Goal: Find specific page/section: Find specific page/section

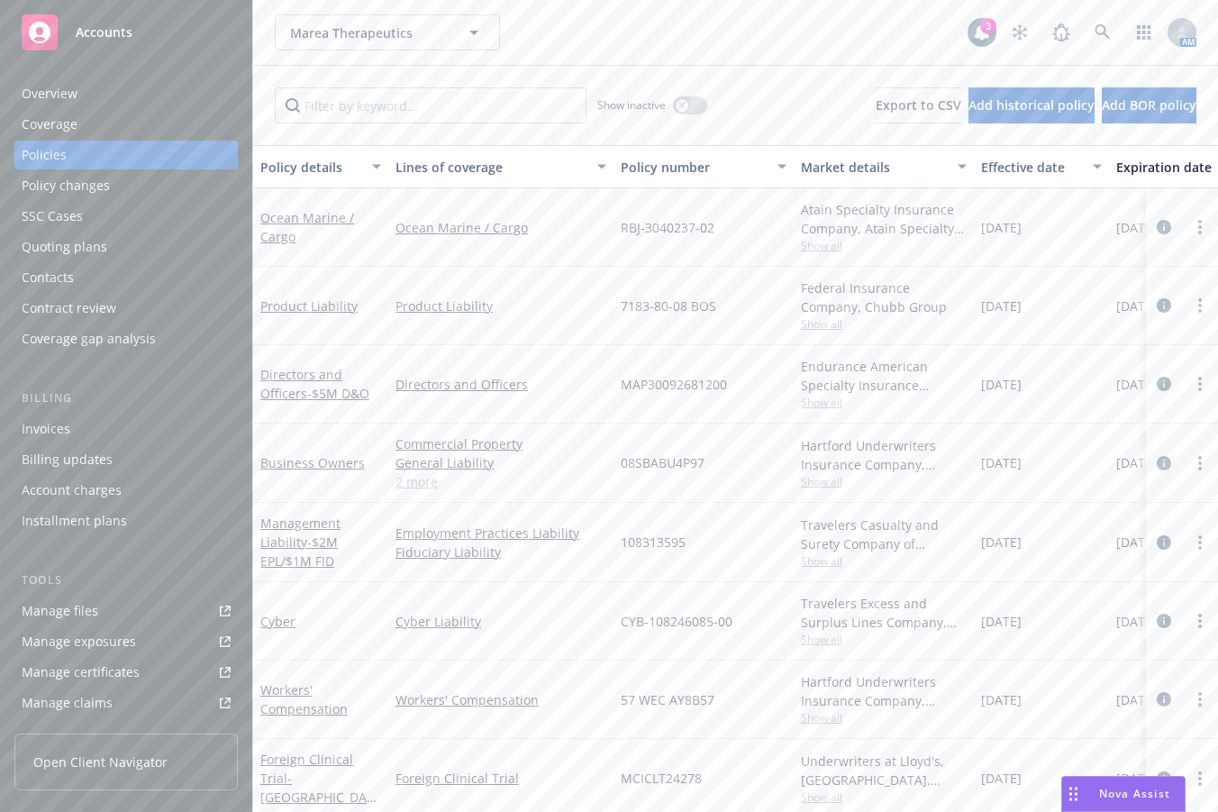
click at [716, 45] on div "Marea Therapeutics Marea Therapeutics" at bounding box center [621, 32] width 693 height 36
click at [1085, 46] on span at bounding box center [1103, 32] width 36 height 36
click at [1095, 28] on icon at bounding box center [1103, 32] width 16 height 16
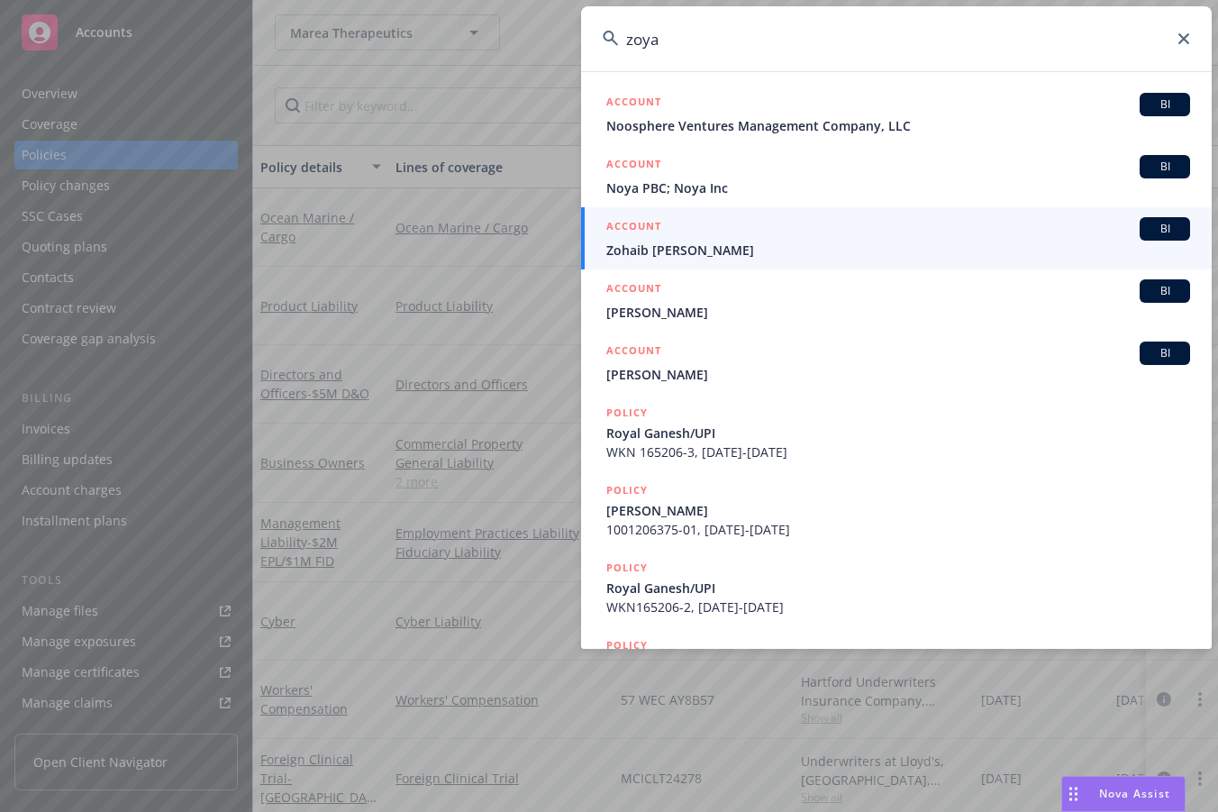
click at [846, 39] on input "zoya" at bounding box center [896, 38] width 631 height 65
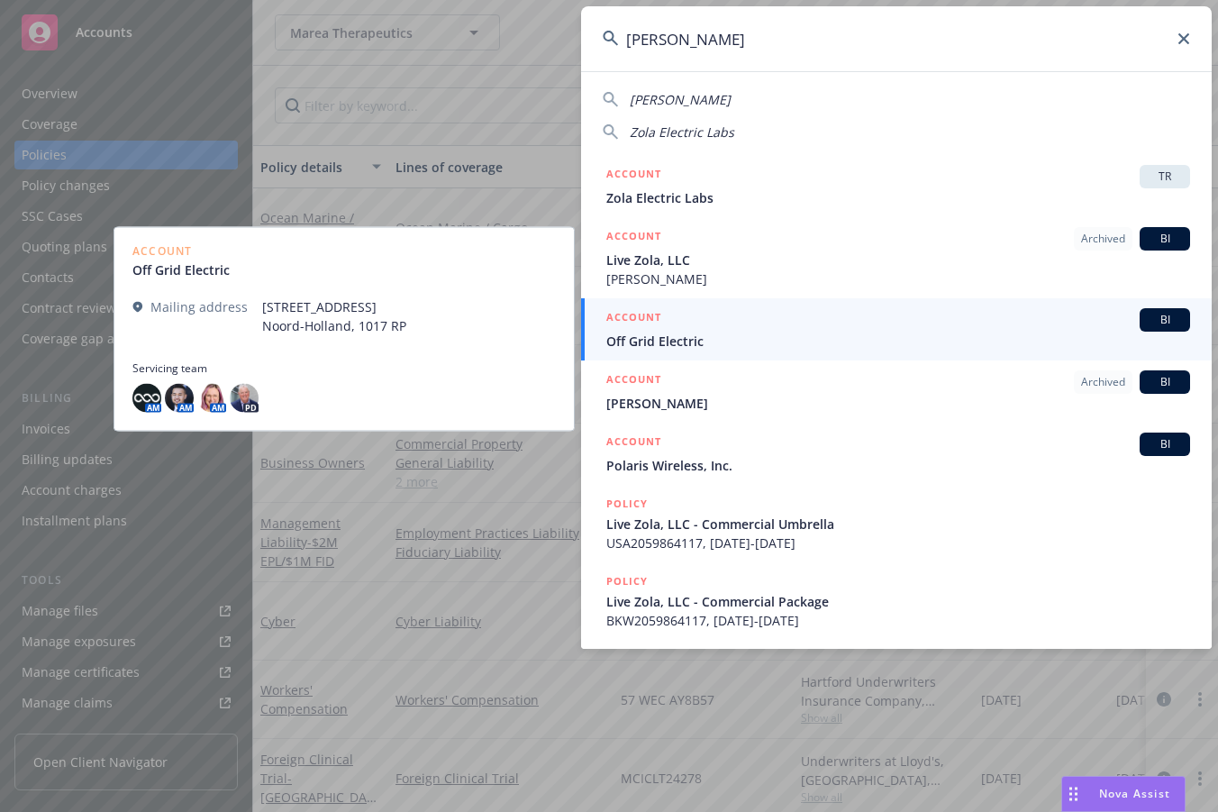
type input "zola"
click at [832, 343] on span "Off Grid Electric" at bounding box center [898, 341] width 584 height 19
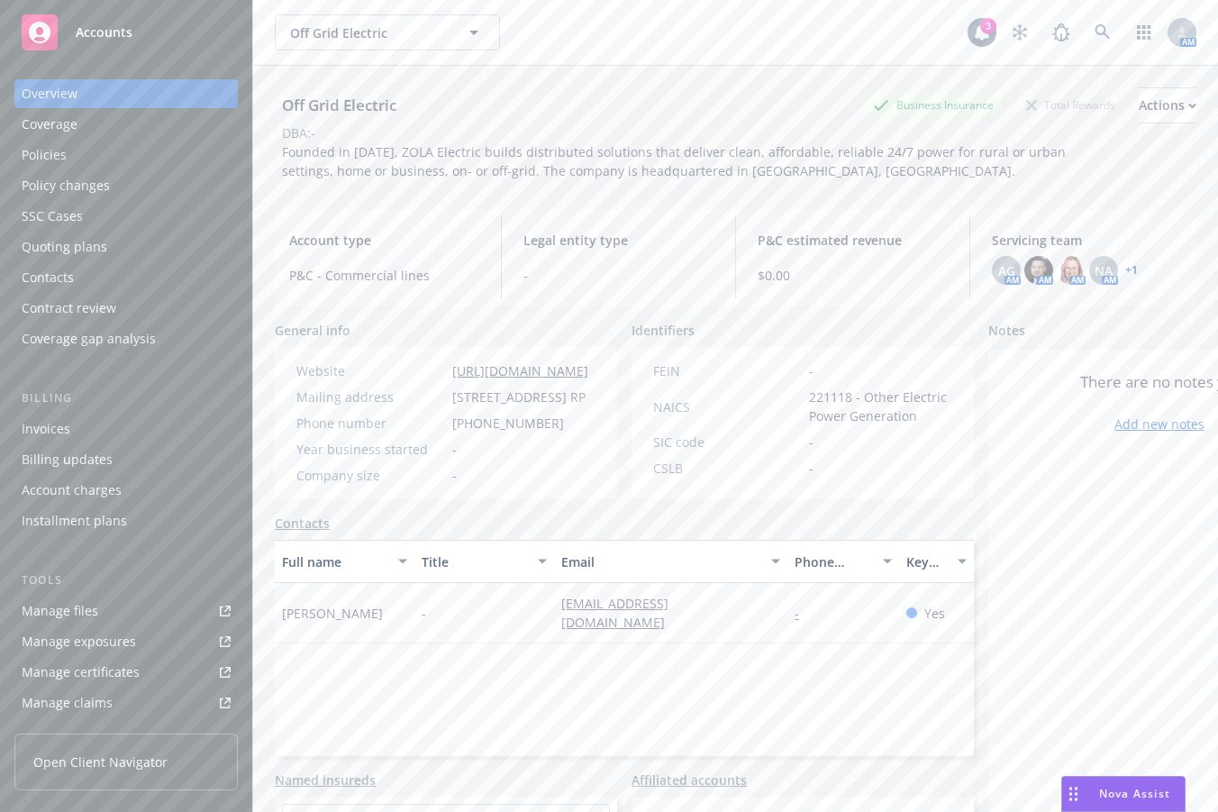
click at [80, 162] on div "Policies" at bounding box center [126, 155] width 209 height 29
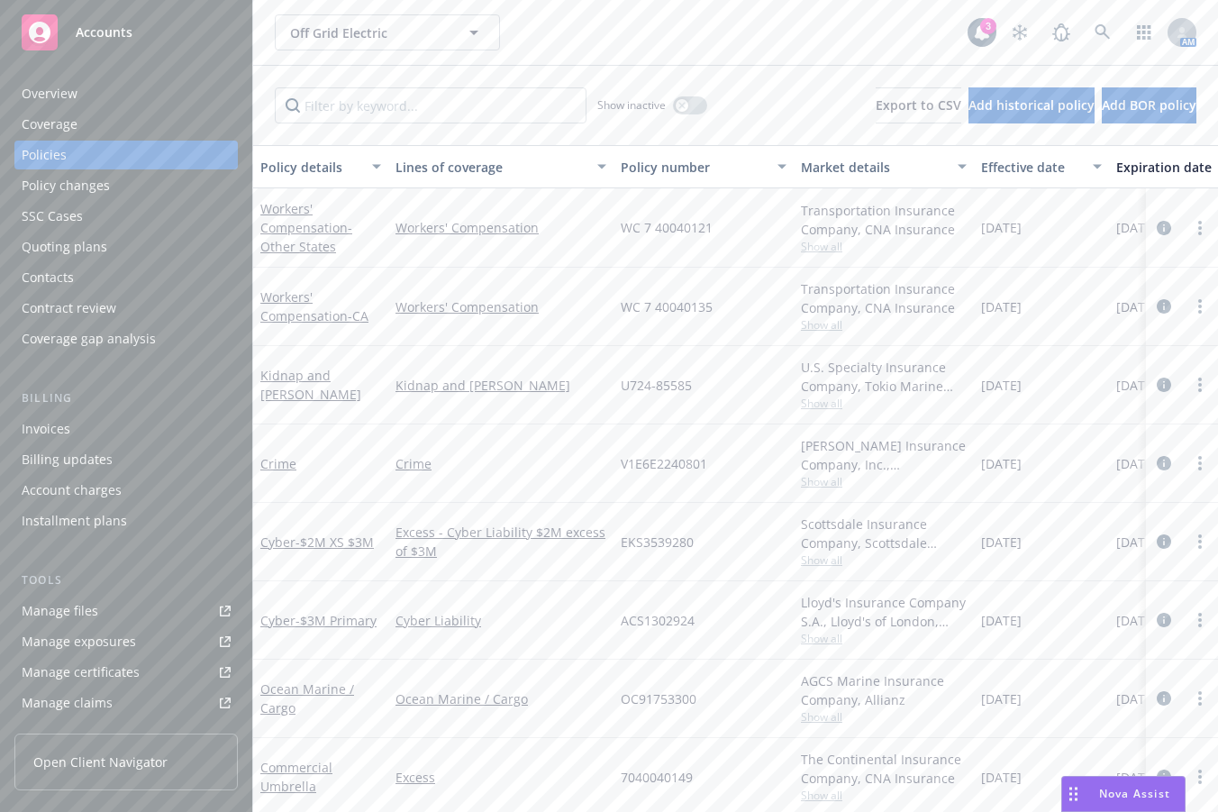
click at [43, 599] on div "Manage files" at bounding box center [60, 611] width 77 height 29
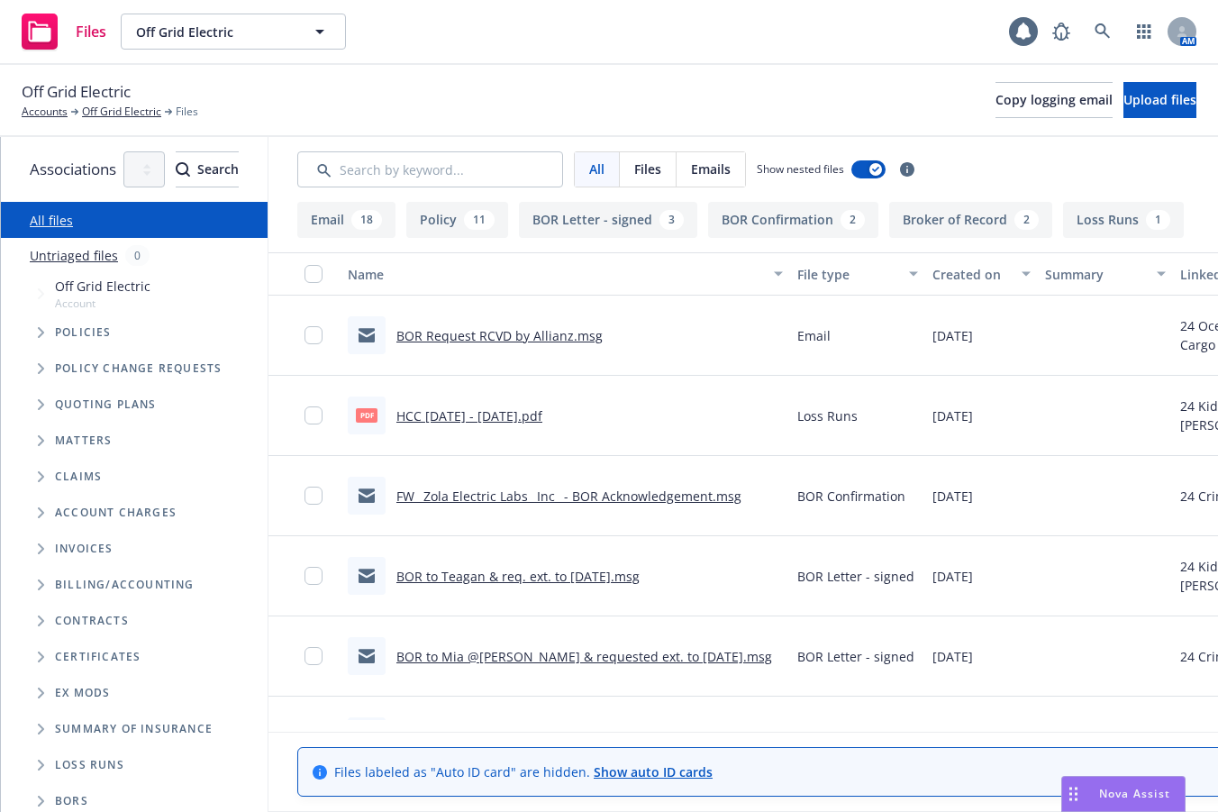
click at [54, 331] on span "Tree Example" at bounding box center [40, 332] width 29 height 29
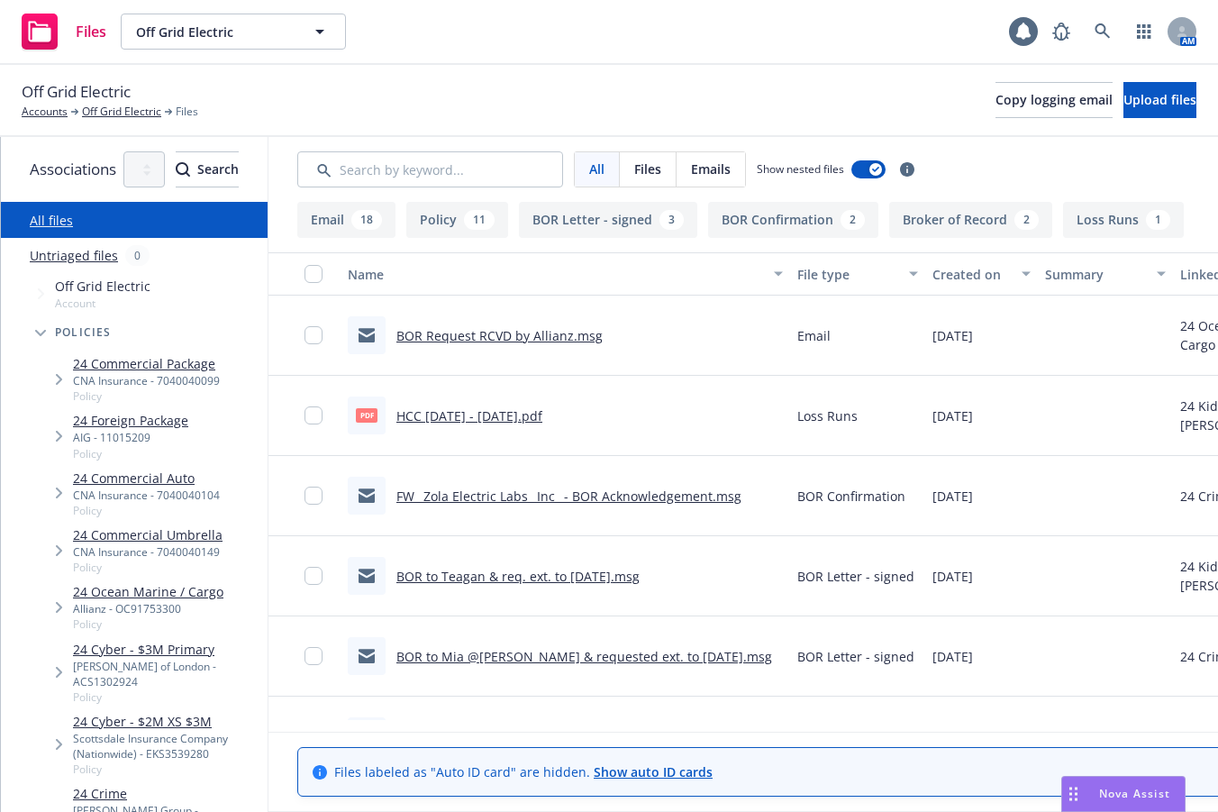
click at [29, 335] on span "Tree Example" at bounding box center [40, 332] width 29 height 29
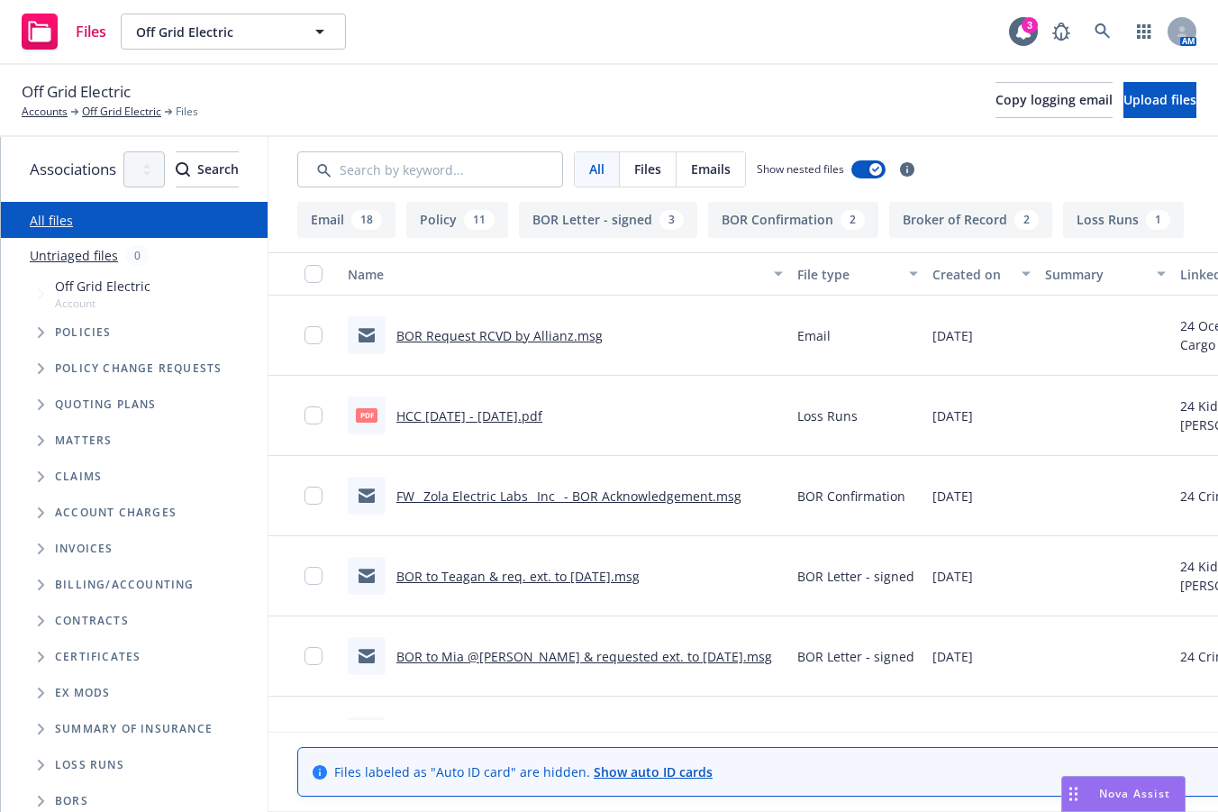
click at [29, 335] on span "Tree Example" at bounding box center [40, 332] width 29 height 29
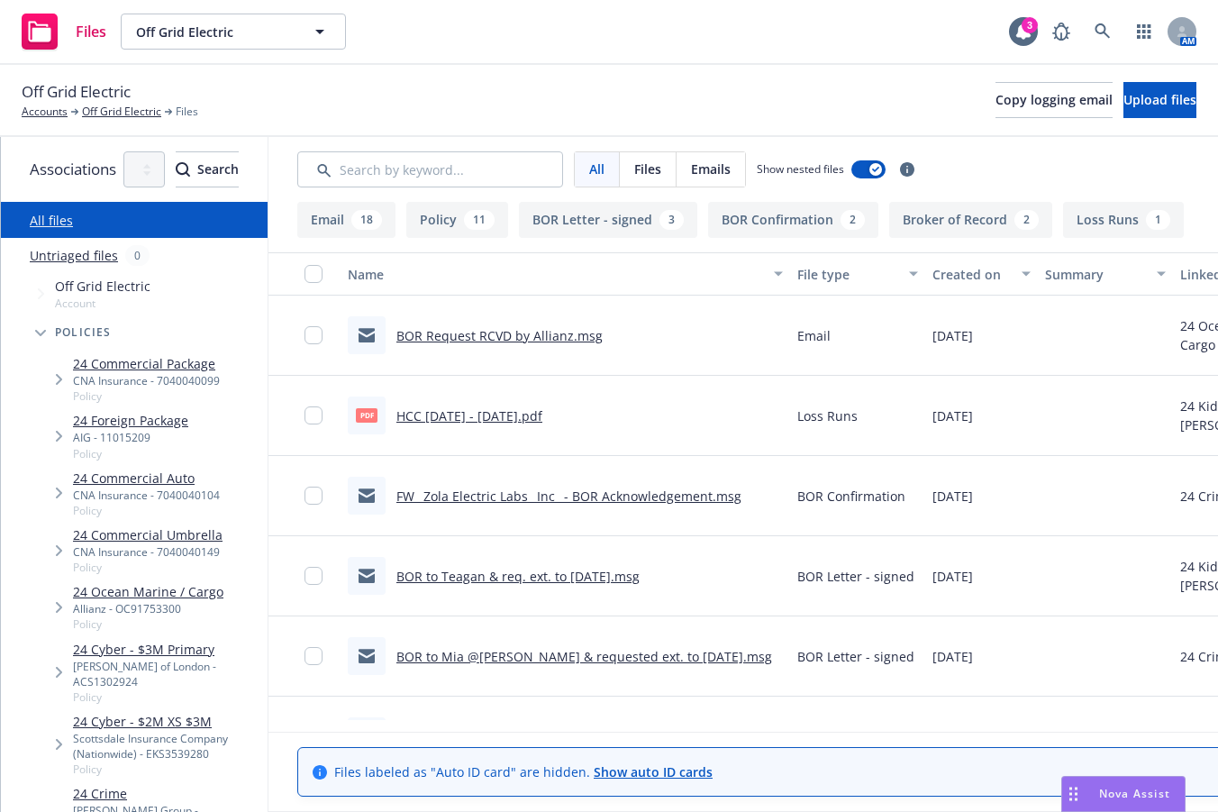
click at [157, 361] on link "24 Commercial Package" at bounding box center [146, 363] width 147 height 19
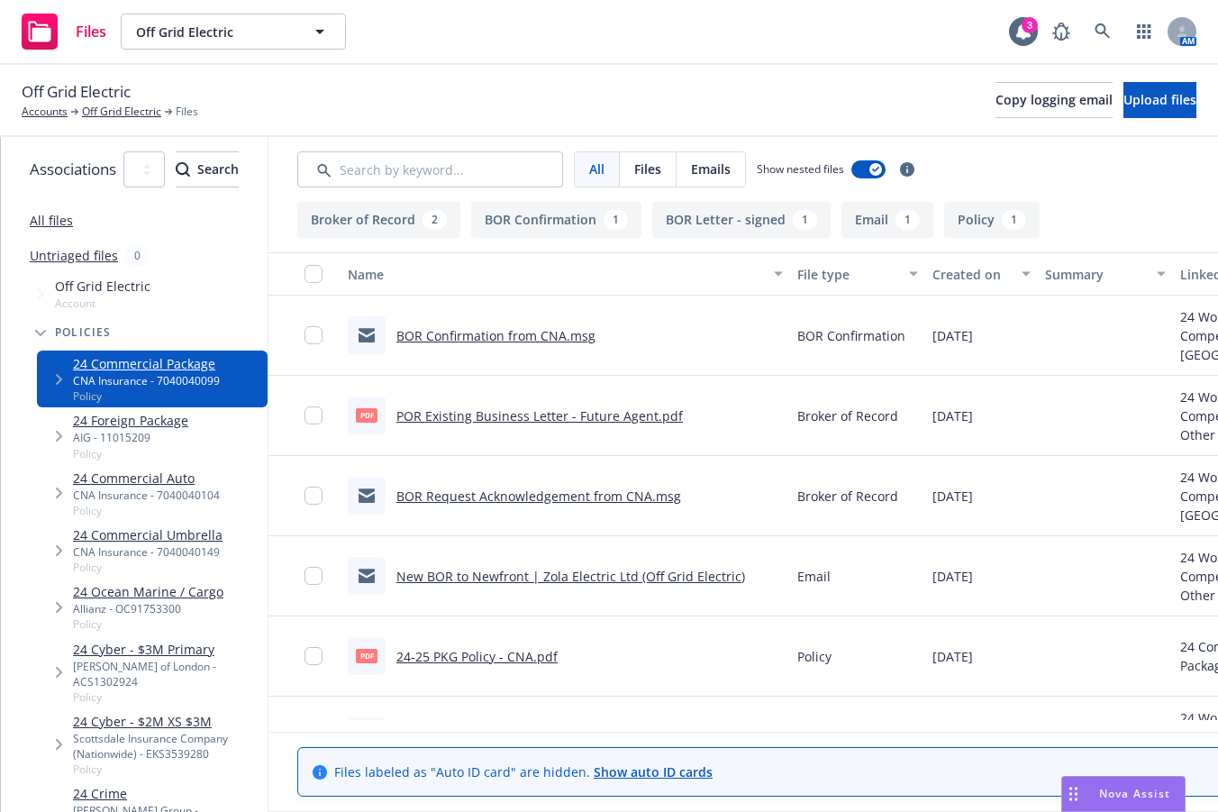
click at [569, 333] on link "BOR Confirmation from CNA.msg" at bounding box center [496, 335] width 199 height 17
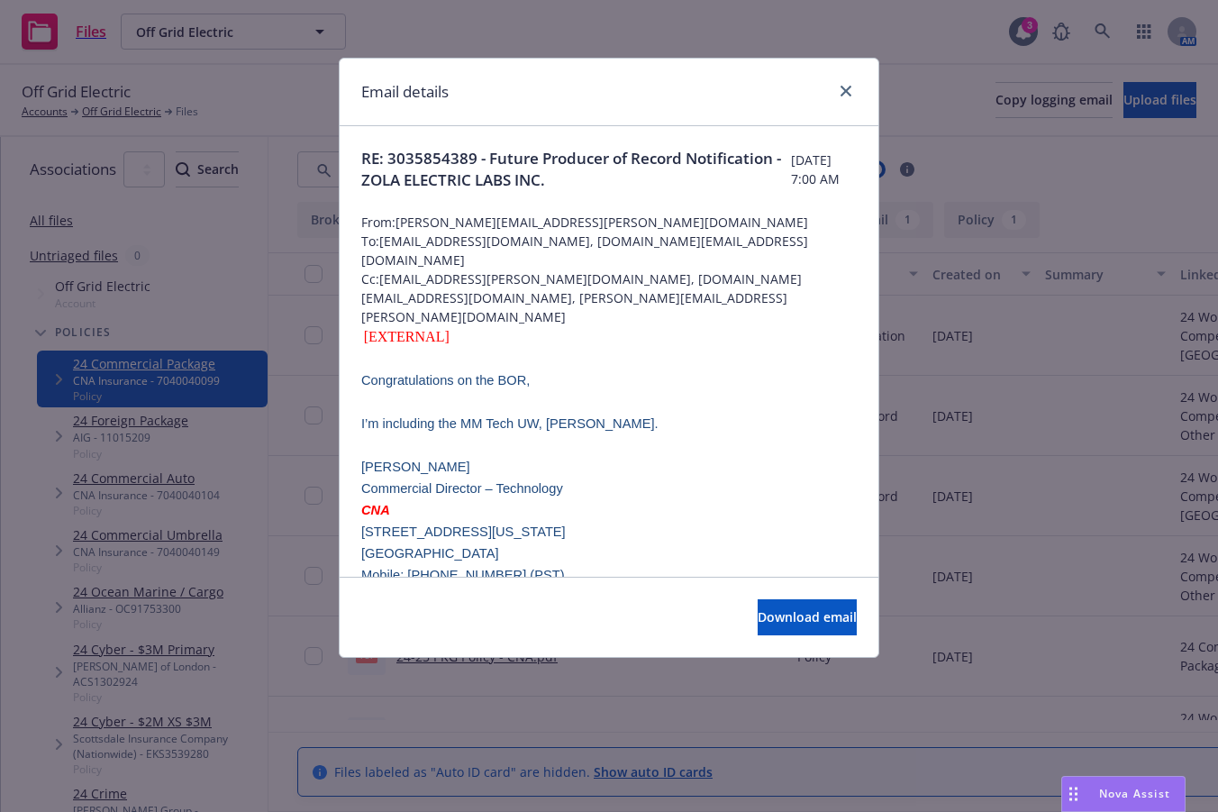
scroll to position [360, 0]
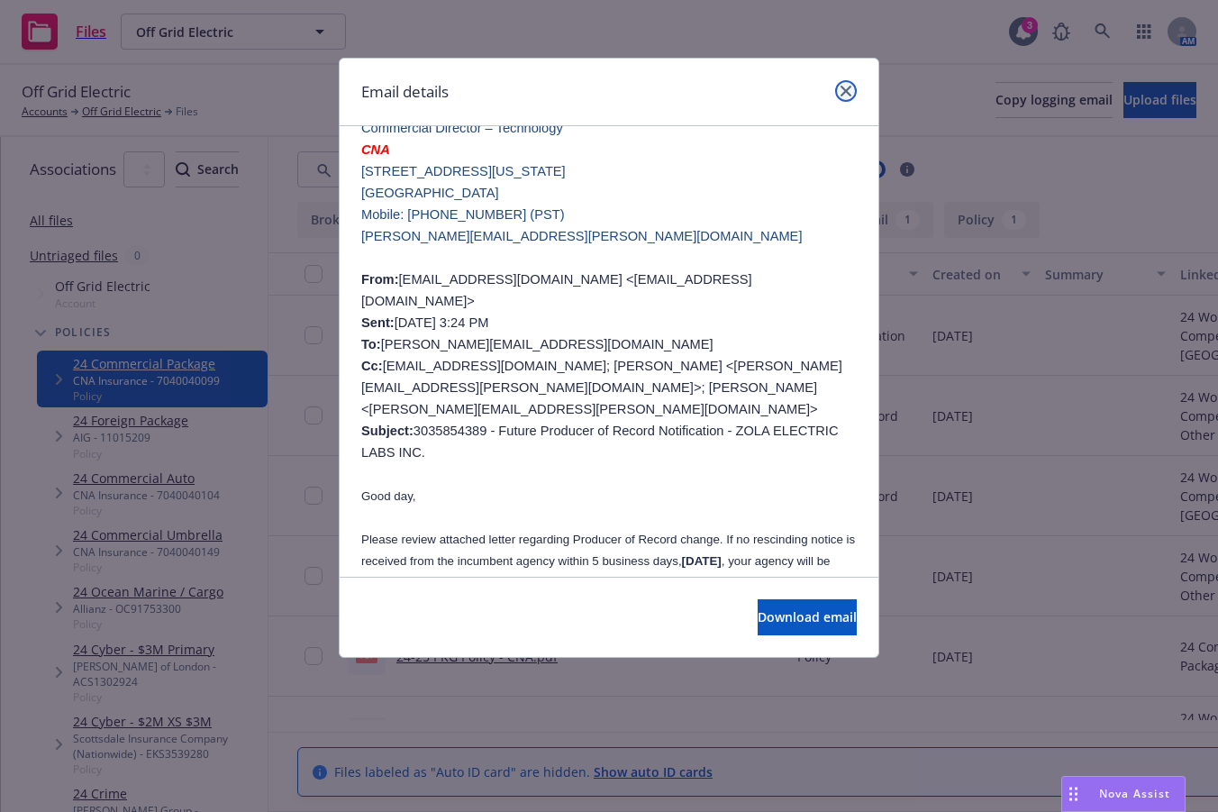
click at [845, 83] on link "close" at bounding box center [846, 91] width 22 height 22
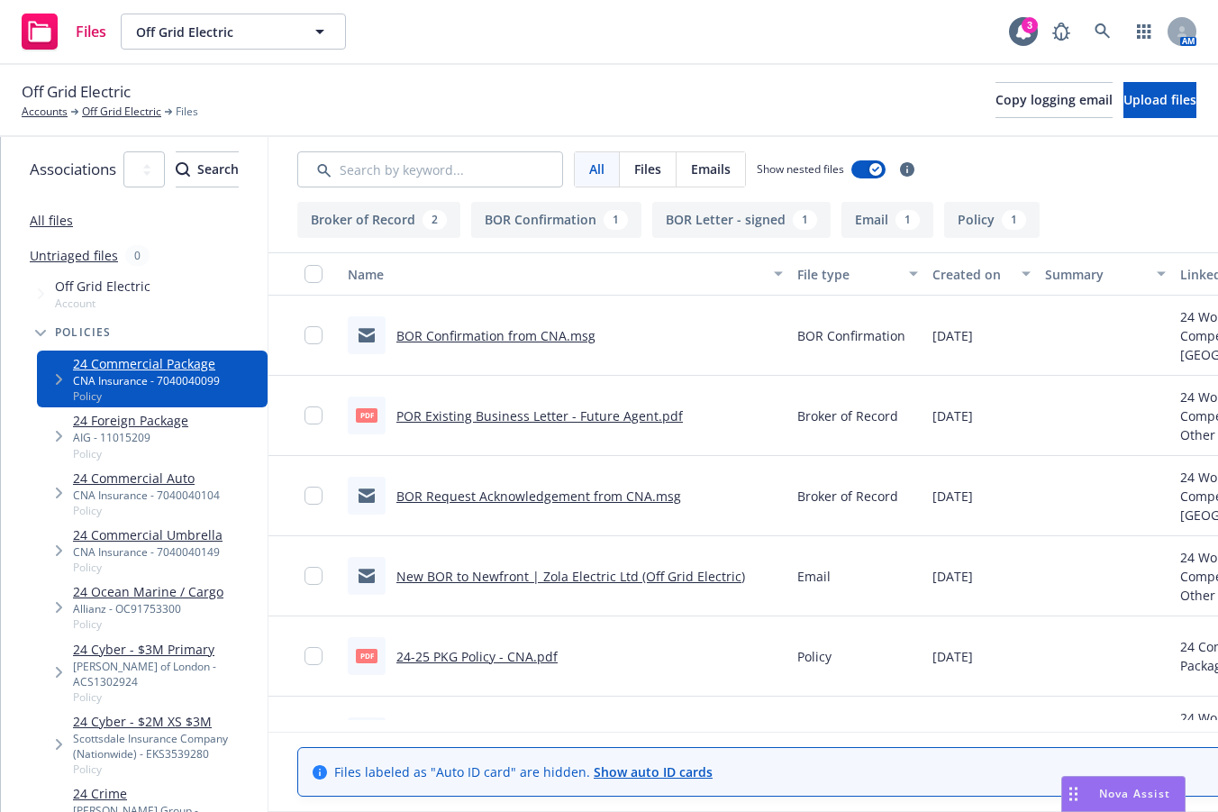
click at [221, 590] on div "24 Ocean Marine / Cargo Allianz - OC91753300 Policy" at bounding box center [152, 607] width 231 height 57
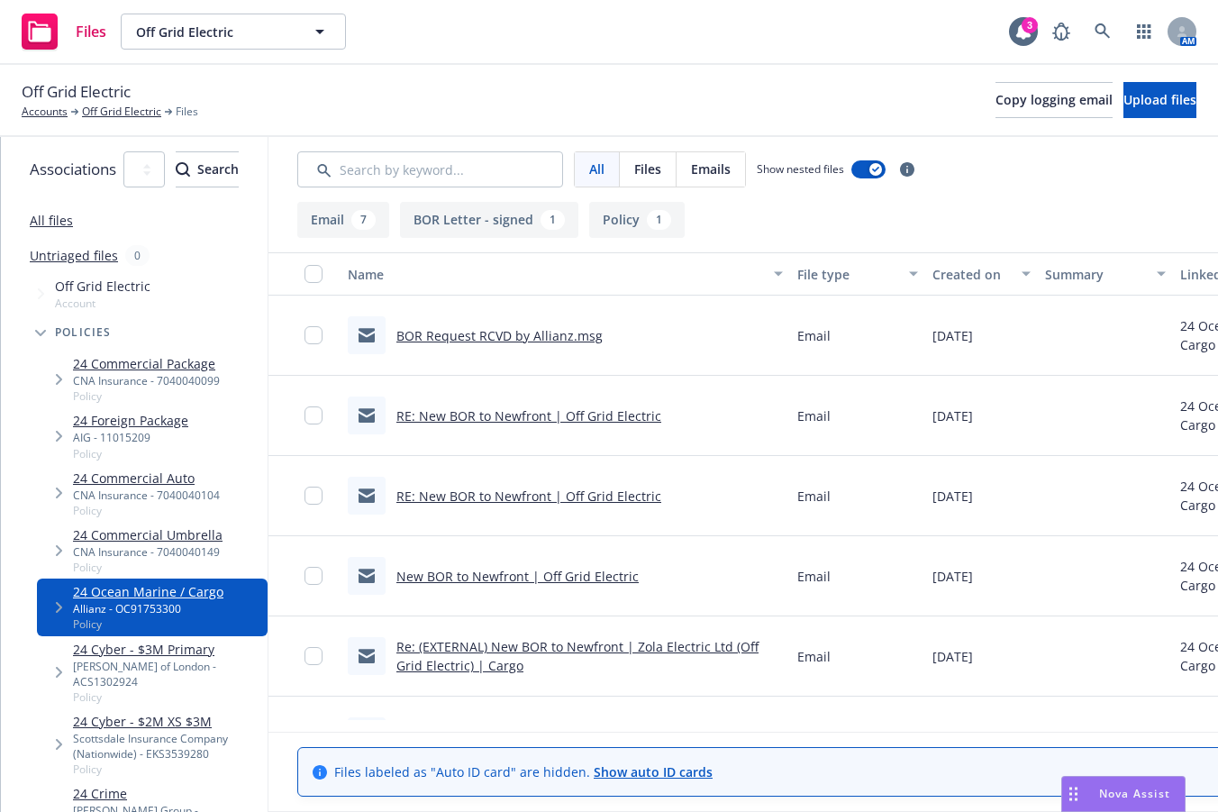
click at [603, 351] on div "BOR Request RCVD by Allianz.msg" at bounding box center [475, 335] width 255 height 38
click at [603, 339] on link "BOR Request RCVD by Allianz.msg" at bounding box center [500, 335] width 206 height 17
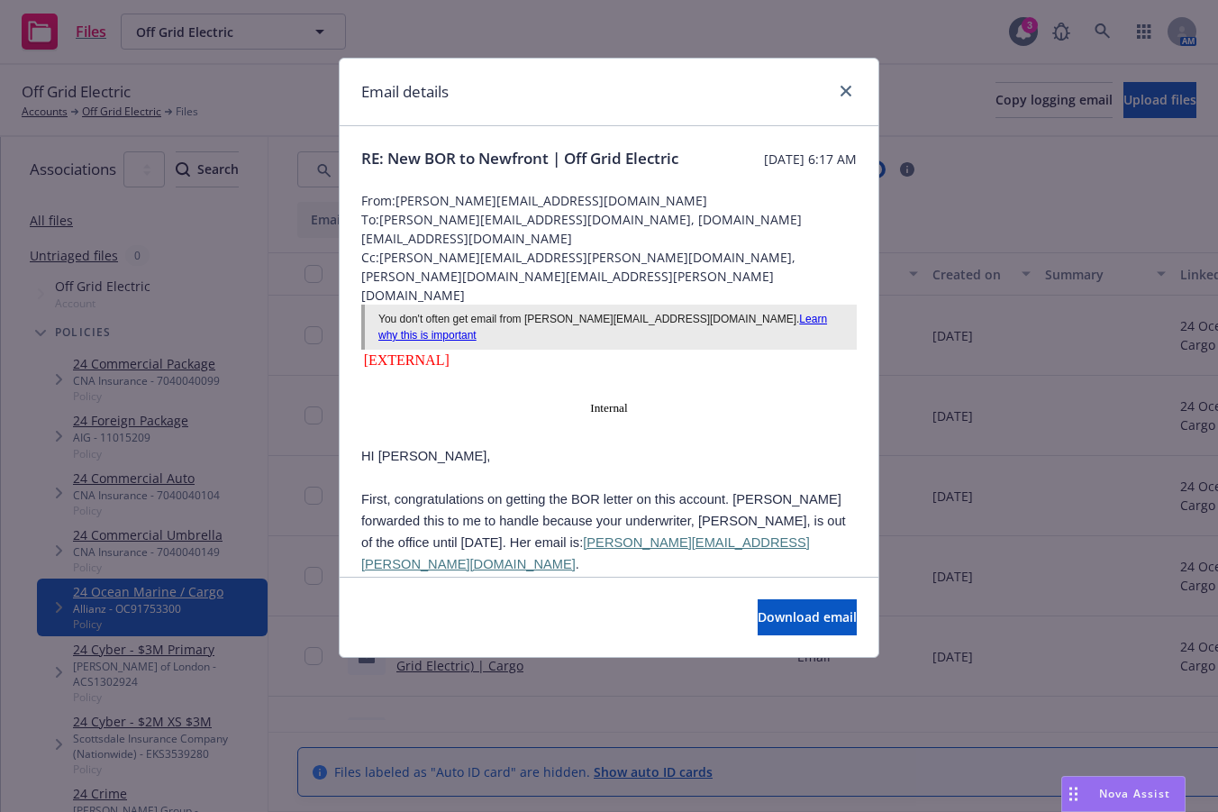
scroll to position [360, 0]
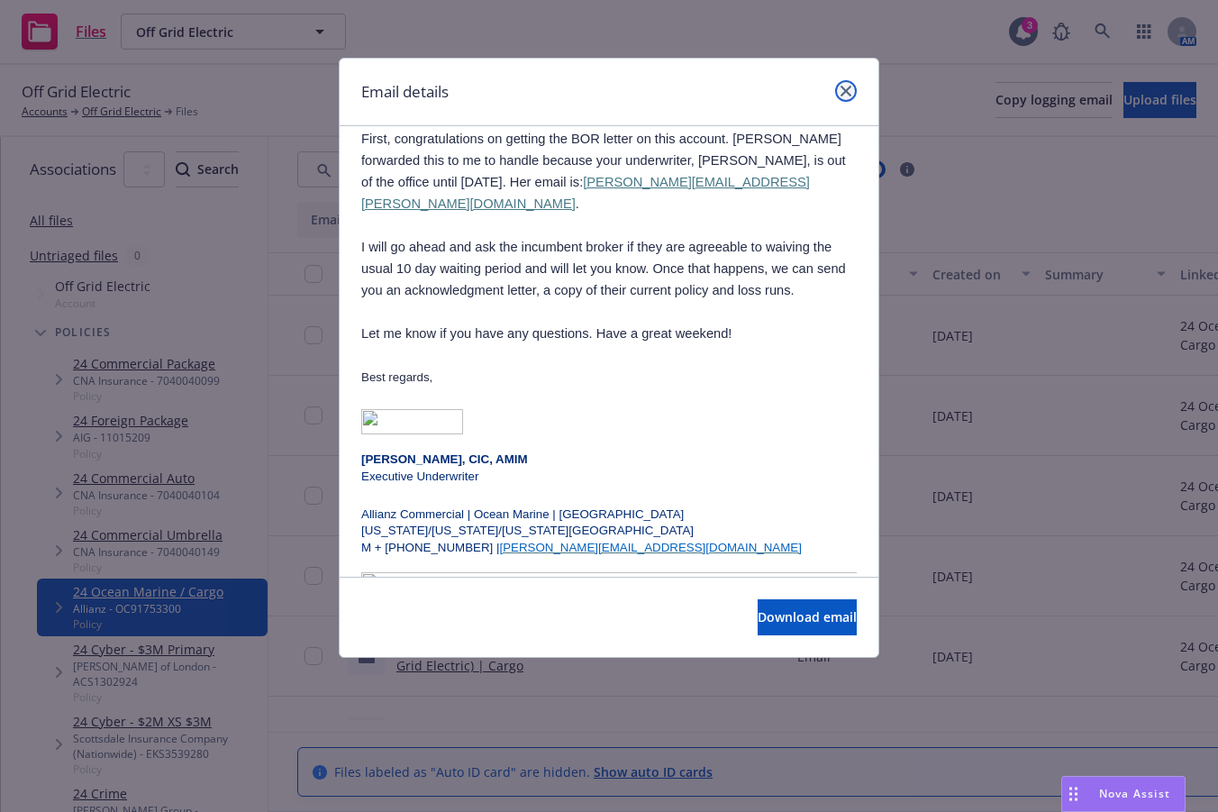
click at [851, 90] on icon "close" at bounding box center [846, 91] width 11 height 11
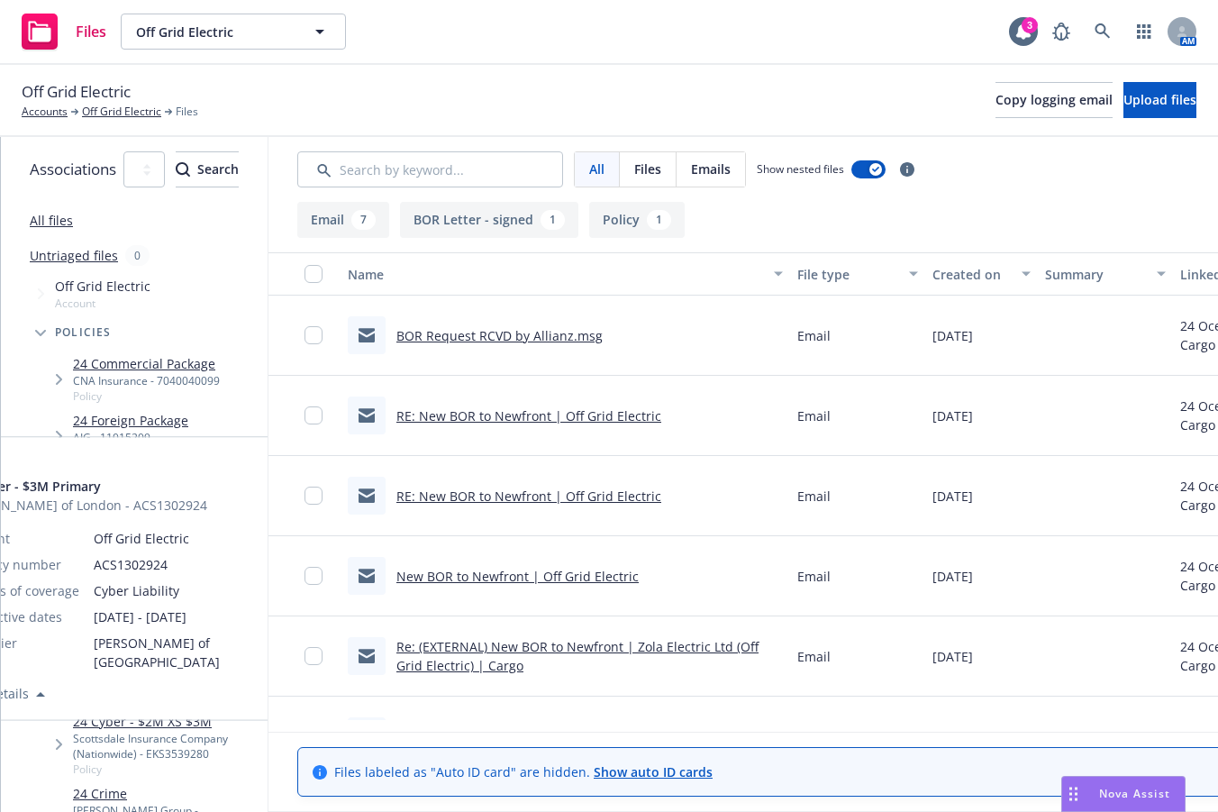
click at [168, 689] on span "Policy" at bounding box center [166, 696] width 187 height 15
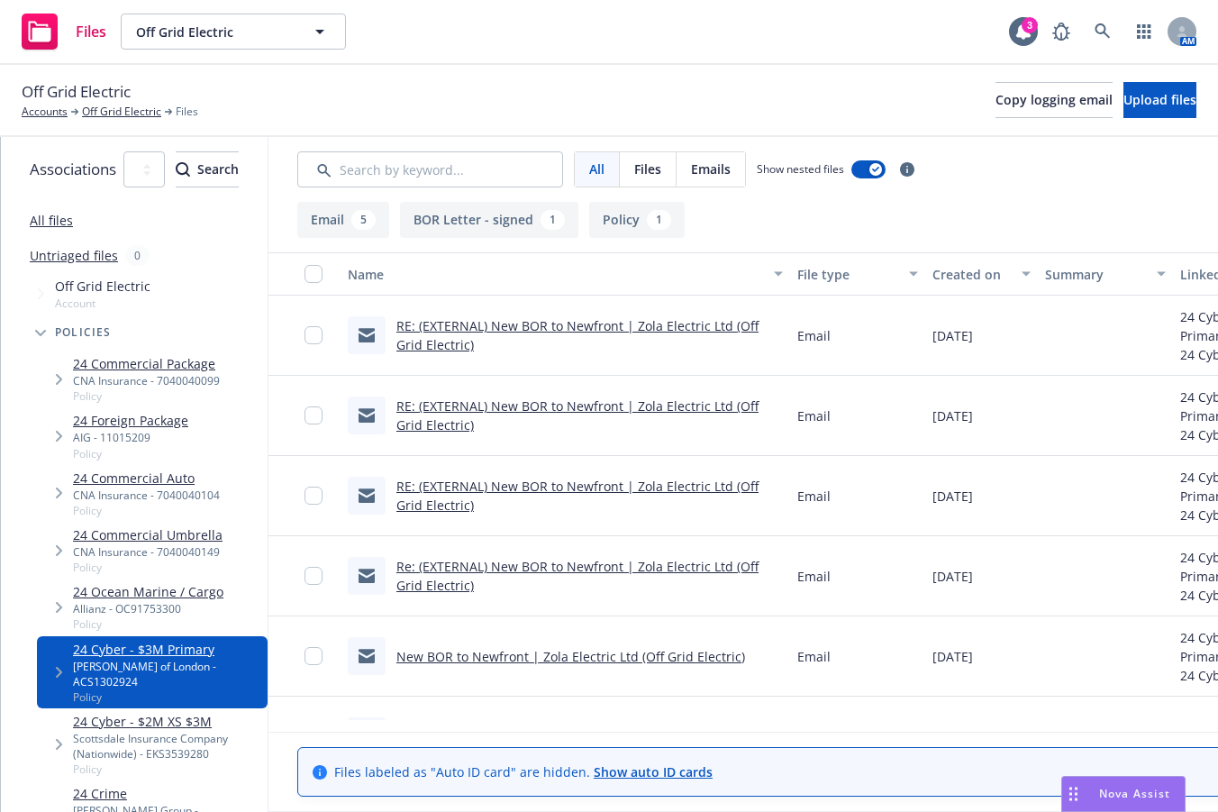
click at [880, 22] on div "Files Off Grid Electric Off Grid Electric 3 AM" at bounding box center [609, 32] width 1218 height 65
